Goal: Check status: Check status

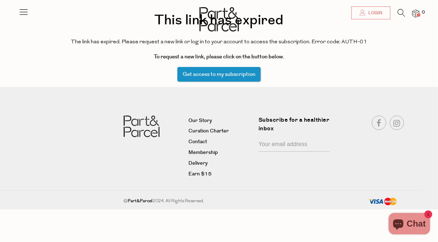
click at [377, 16] on span "Login" at bounding box center [375, 13] width 16 height 6
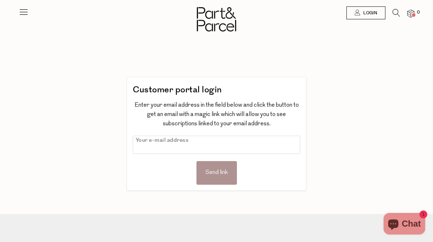
click at [228, 146] on input "text" at bounding box center [216, 145] width 167 height 18
type input "[EMAIL_ADDRESS][PERSON_NAME][DOMAIN_NAME]"
click at [225, 164] on div "Send link" at bounding box center [216, 173] width 40 height 24
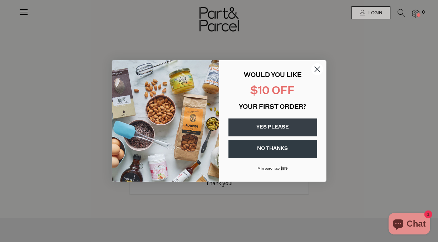
click at [317, 68] on circle "Close dialog" at bounding box center [317, 69] width 12 height 12
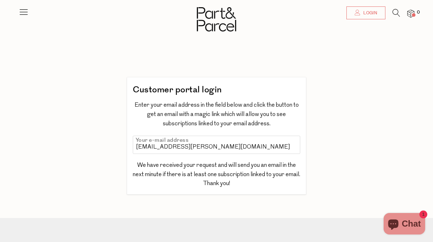
click at [361, 16] on span "Login" at bounding box center [369, 13] width 16 height 6
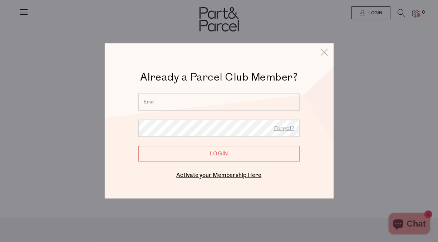
click at [206, 104] on input "email" at bounding box center [218, 101] width 161 height 17
type input "[EMAIL_ADDRESS][PERSON_NAME][DOMAIN_NAME]"
click at [138, 146] on input "Login" at bounding box center [218, 154] width 161 height 16
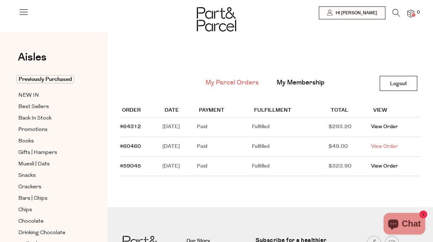
click at [388, 145] on link "View Order" at bounding box center [384, 146] width 27 height 7
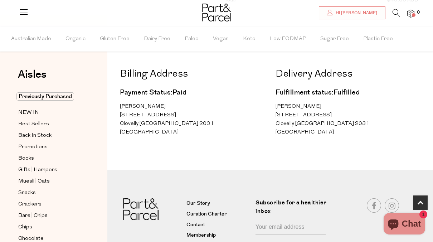
scroll to position [278, 0]
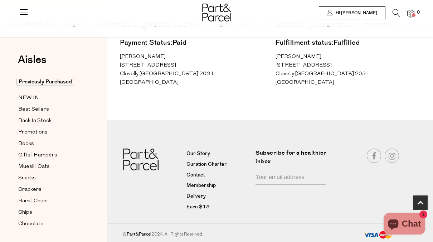
click at [366, 10] on span "Hi Meagan" at bounding box center [355, 13] width 43 height 6
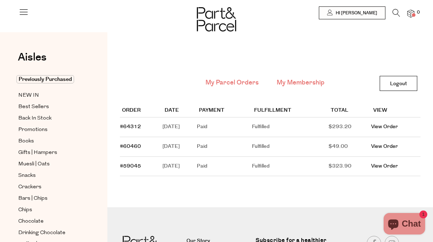
click at [295, 83] on link "My Membership" at bounding box center [300, 82] width 48 height 9
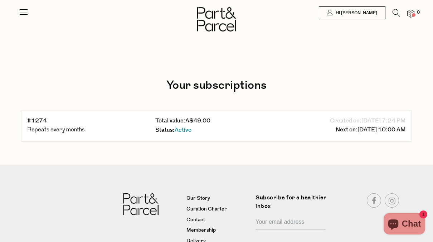
click at [237, 132] on div "Status: Active" at bounding box center [216, 131] width 122 height 10
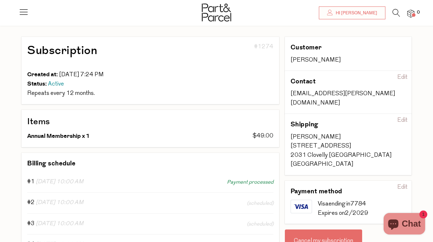
scroll to position [33, 0]
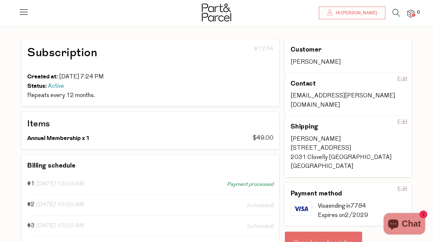
click at [72, 178] on div "#1 [DATE] 10:00 AM Payment processed" at bounding box center [150, 181] width 258 height 15
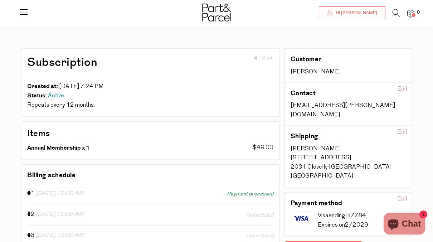
scroll to position [0, 0]
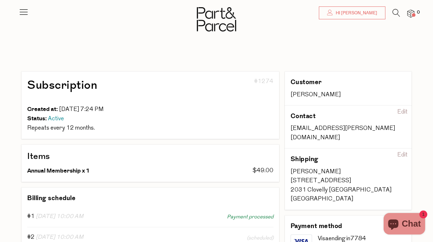
click at [356, 13] on span "Hi [PERSON_NAME]" at bounding box center [355, 13] width 43 height 6
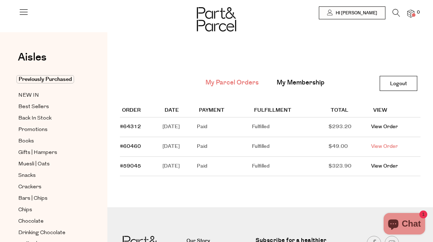
click at [386, 148] on link "View Order" at bounding box center [384, 146] width 27 height 7
